Goal: Find specific page/section: Find specific page/section

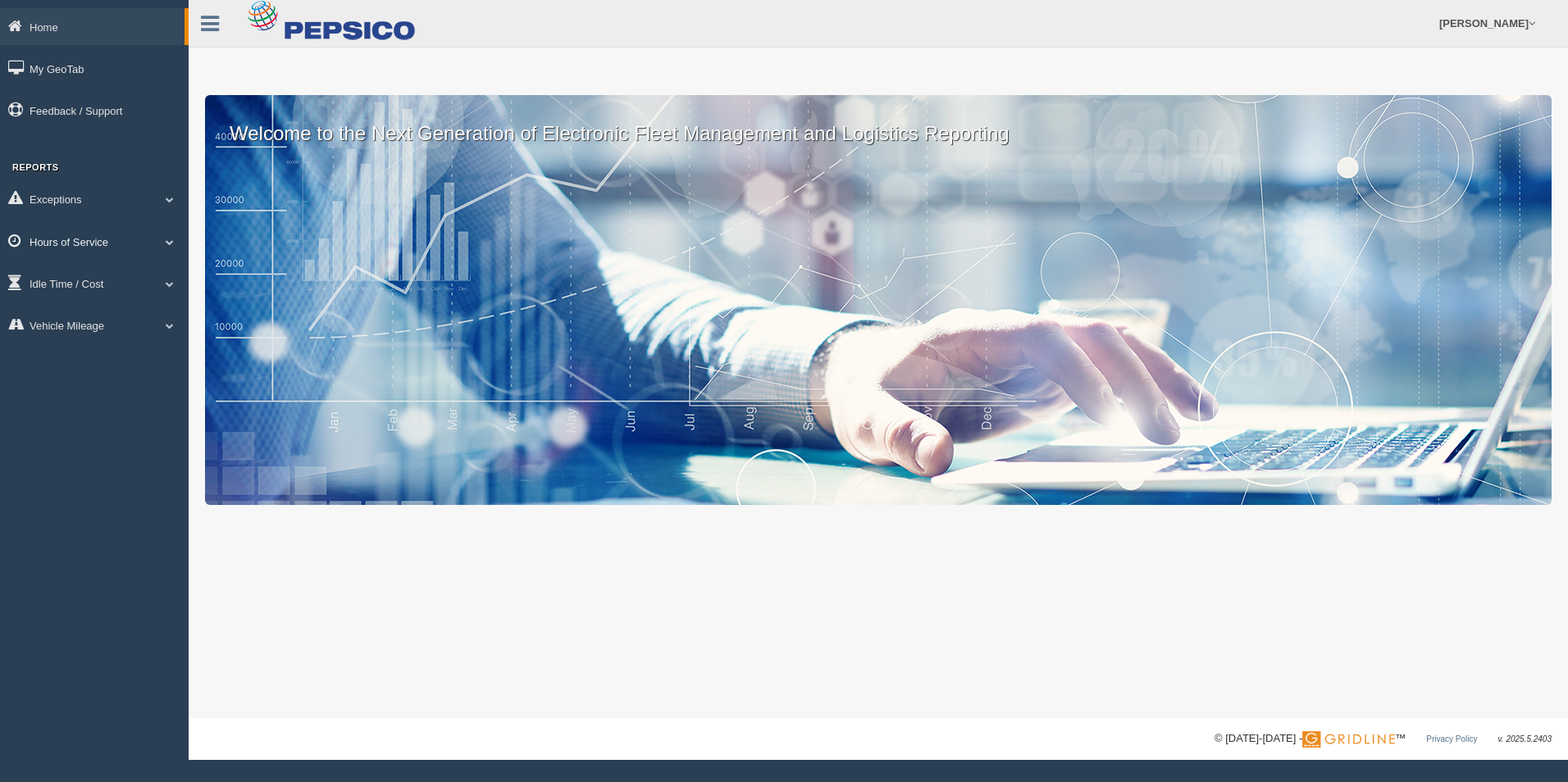
click at [107, 254] on link "Hours of Service" at bounding box center [94, 241] width 188 height 37
click at [131, 287] on link "HOS Explanation Reports" at bounding box center [107, 279] width 155 height 30
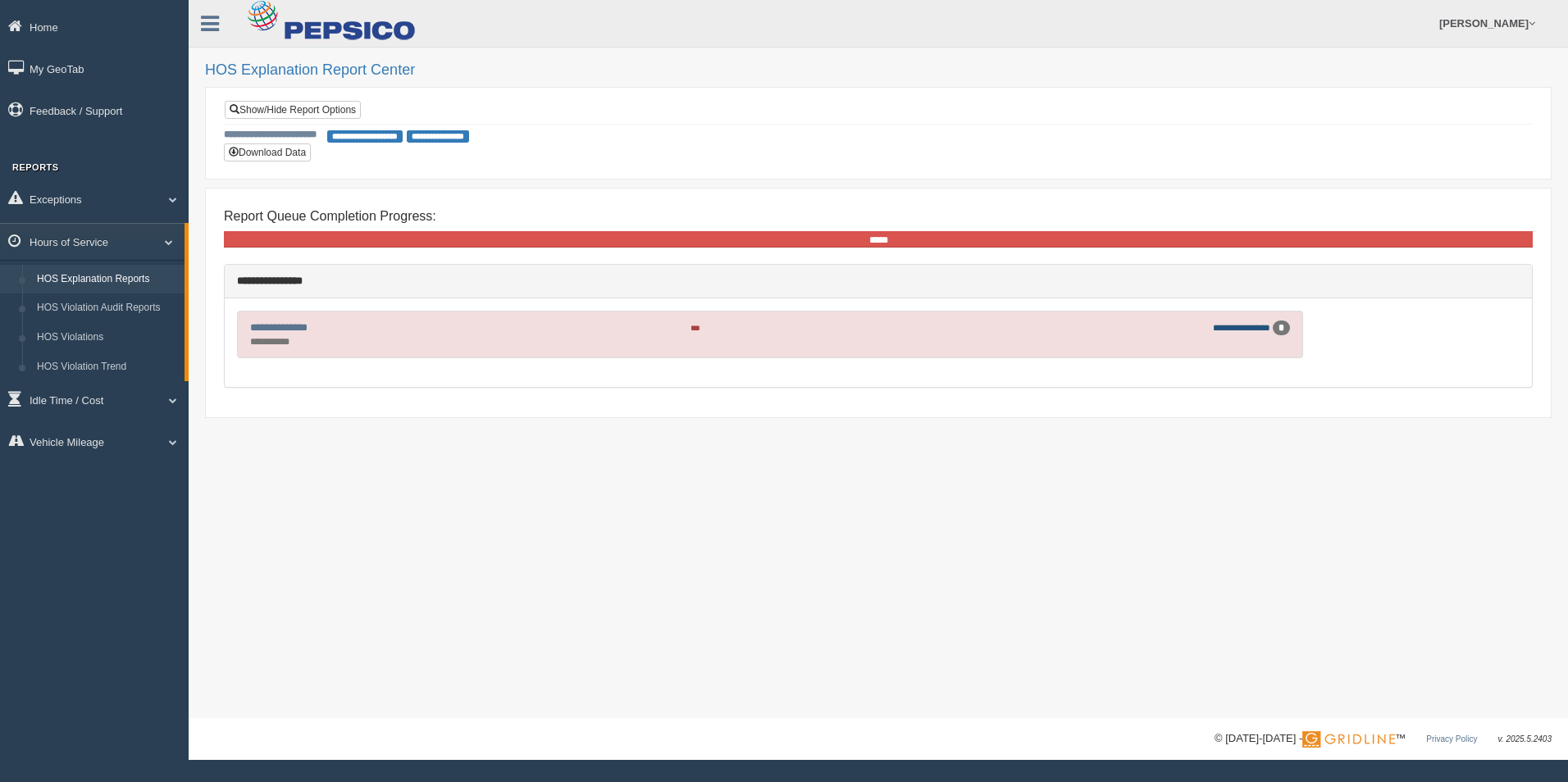
click at [1241, 329] on link "**********" at bounding box center [1241, 327] width 57 height 9
